Goal: Task Accomplishment & Management: Manage account settings

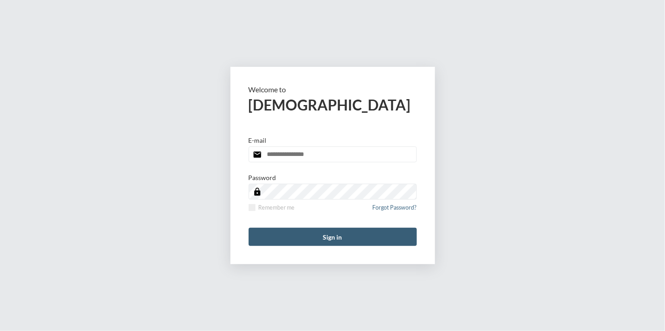
click at [300, 153] on input "email" at bounding box center [333, 154] width 168 height 16
type input "**********"
click at [253, 210] on span at bounding box center [252, 207] width 7 height 7
click at [326, 234] on button "Sign in" at bounding box center [333, 237] width 168 height 18
click at [290, 150] on input "email" at bounding box center [333, 154] width 168 height 16
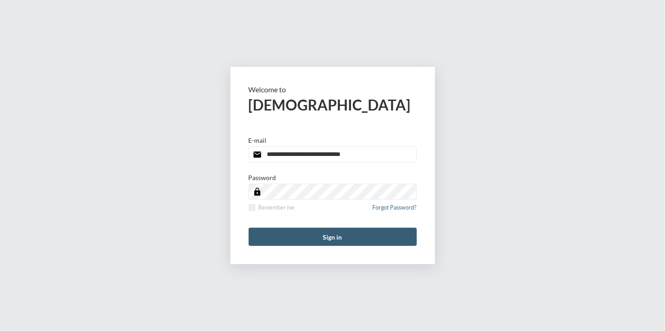
type input "**********"
click at [256, 205] on label "Remember me" at bounding box center [272, 207] width 46 height 7
click at [305, 238] on button "Sign in" at bounding box center [333, 237] width 168 height 18
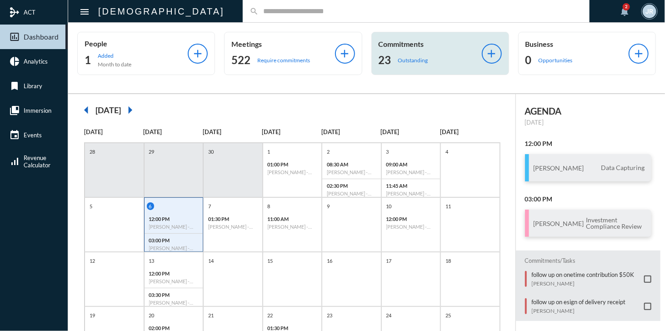
click at [410, 52] on div "Commitments 23 Outstanding" at bounding box center [430, 54] width 103 height 28
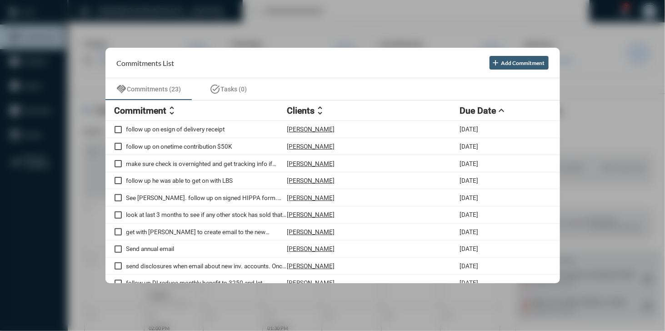
click at [316, 9] on div at bounding box center [332, 165] width 665 height 331
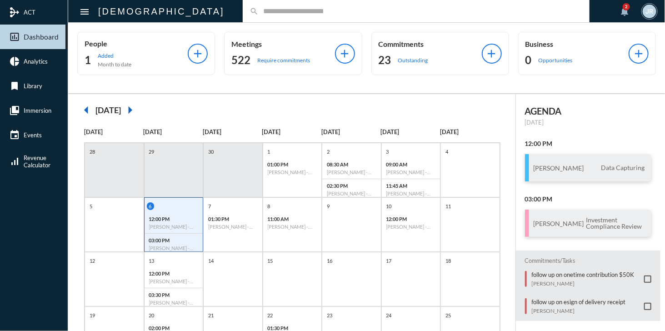
click at [259, 15] on input "text" at bounding box center [421, 11] width 324 height 8
